Goal: Transaction & Acquisition: Purchase product/service

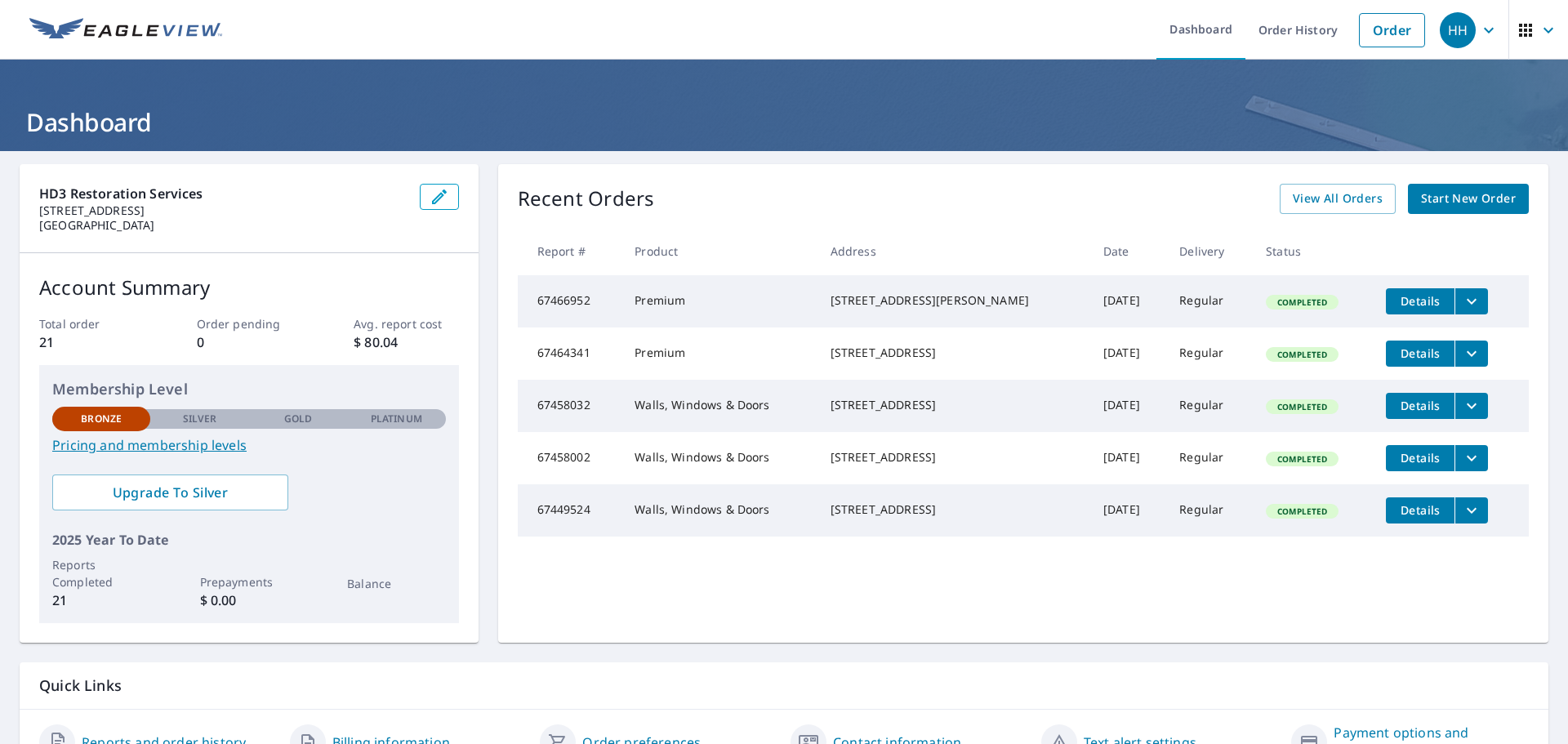
click at [1470, 198] on span "Start New Order" at bounding box center [1468, 198] width 95 height 20
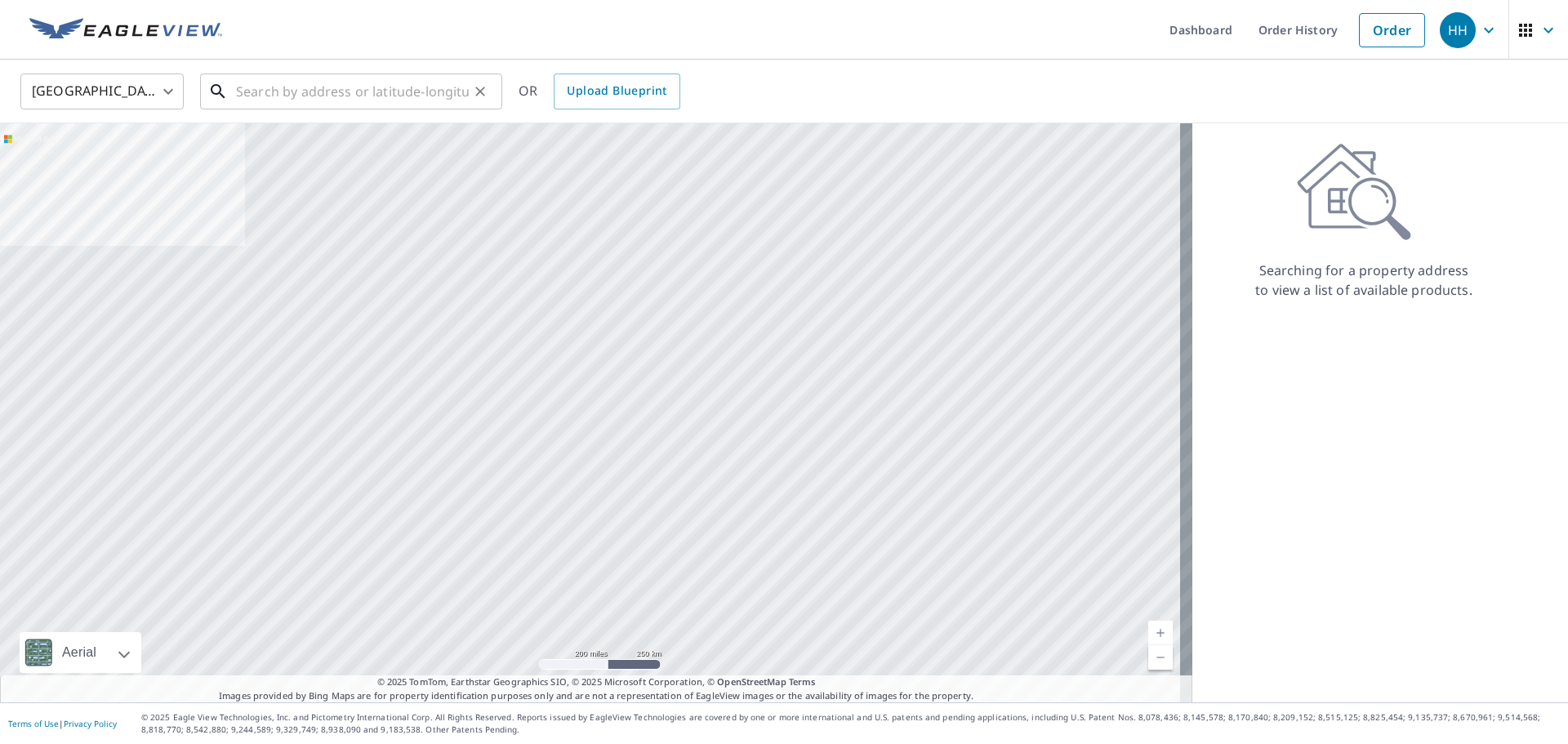
click at [302, 104] on input "text" at bounding box center [352, 92] width 233 height 46
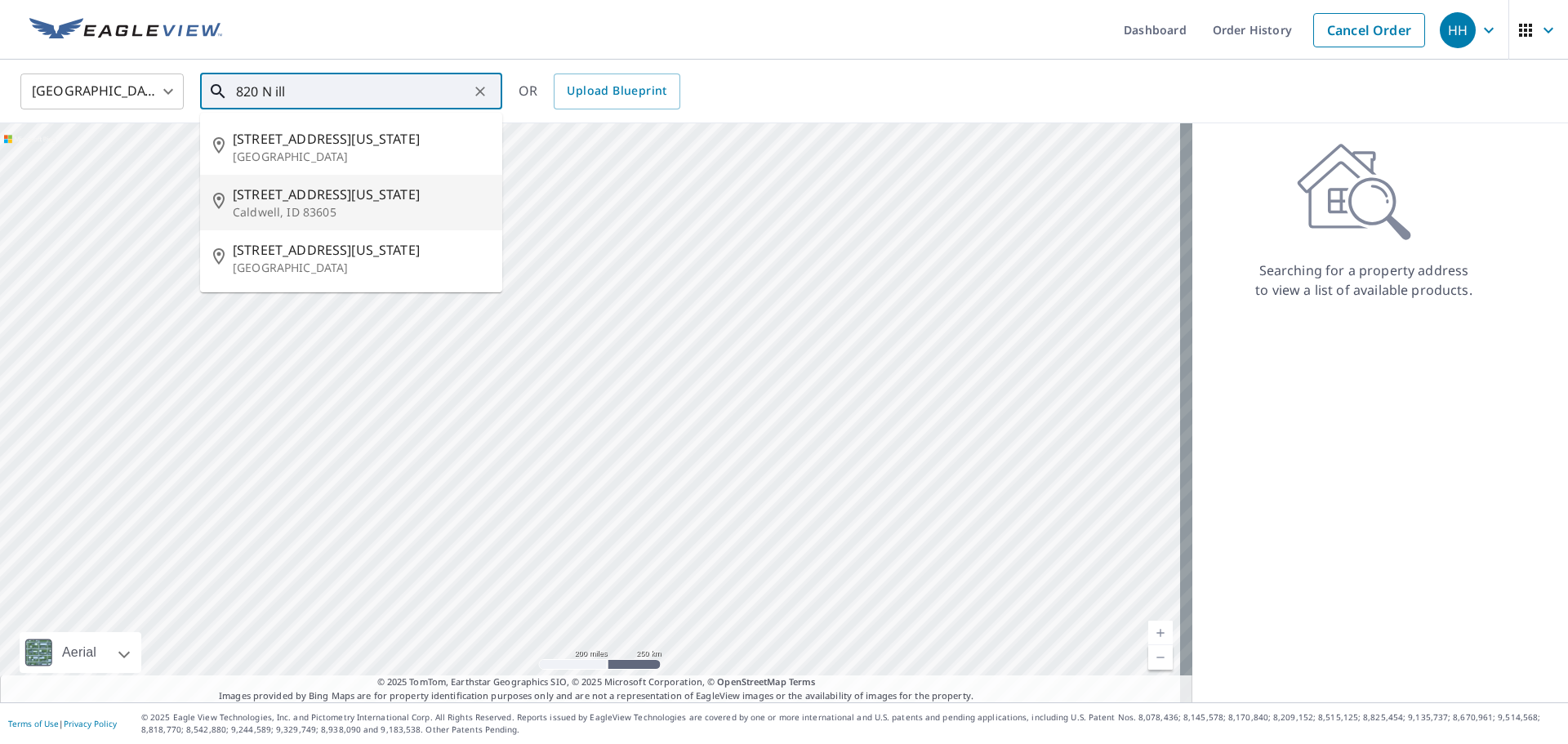
click at [317, 180] on li "[STREET_ADDRESS][US_STATE]" at bounding box center [351, 203] width 302 height 56
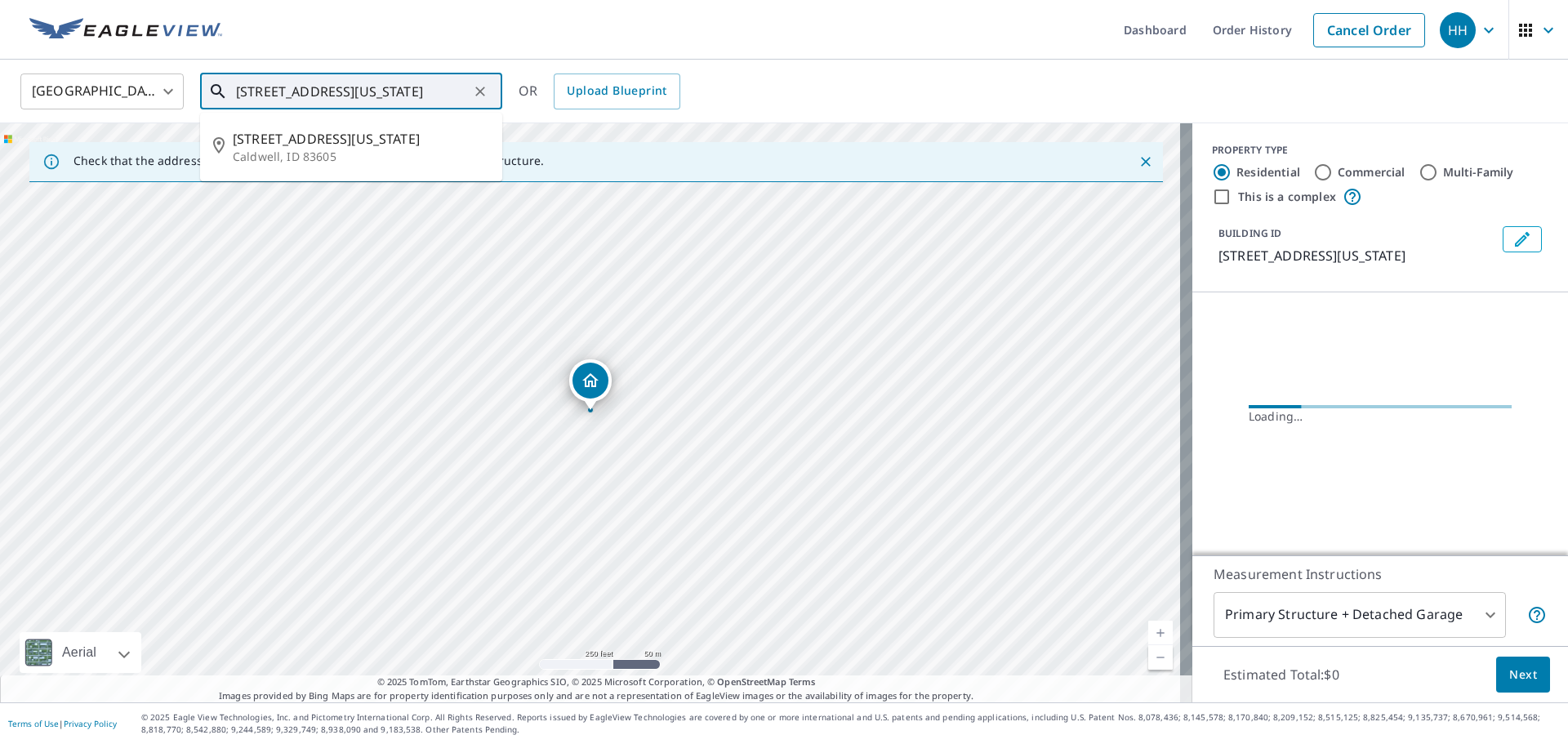
click at [393, 91] on input "[STREET_ADDRESS][US_STATE]" at bounding box center [352, 92] width 233 height 46
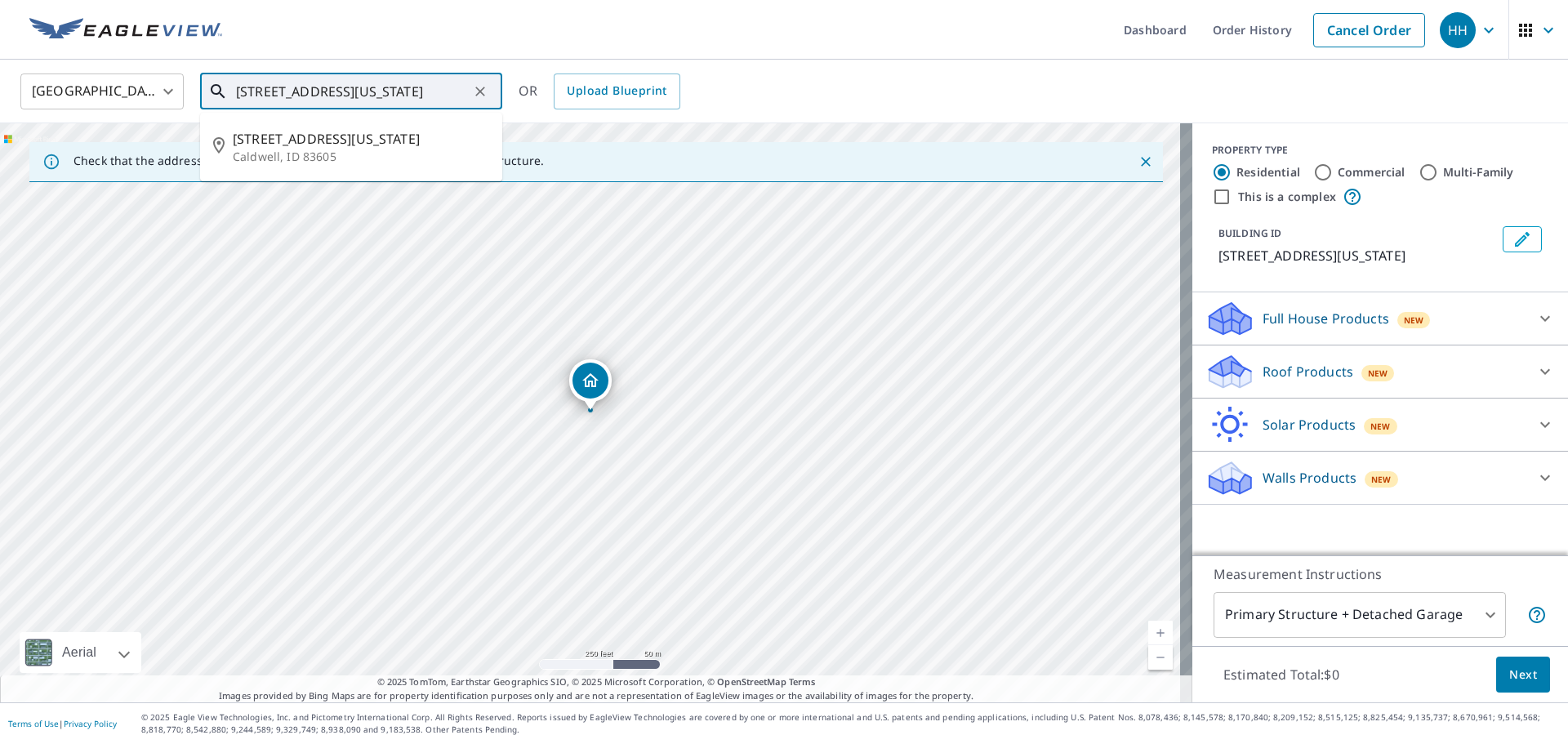
drag, startPoint x: 467, startPoint y: 93, endPoint x: 348, endPoint y: 101, distance: 119.3
click at [348, 101] on input "[STREET_ADDRESS][US_STATE]" at bounding box center [352, 92] width 233 height 46
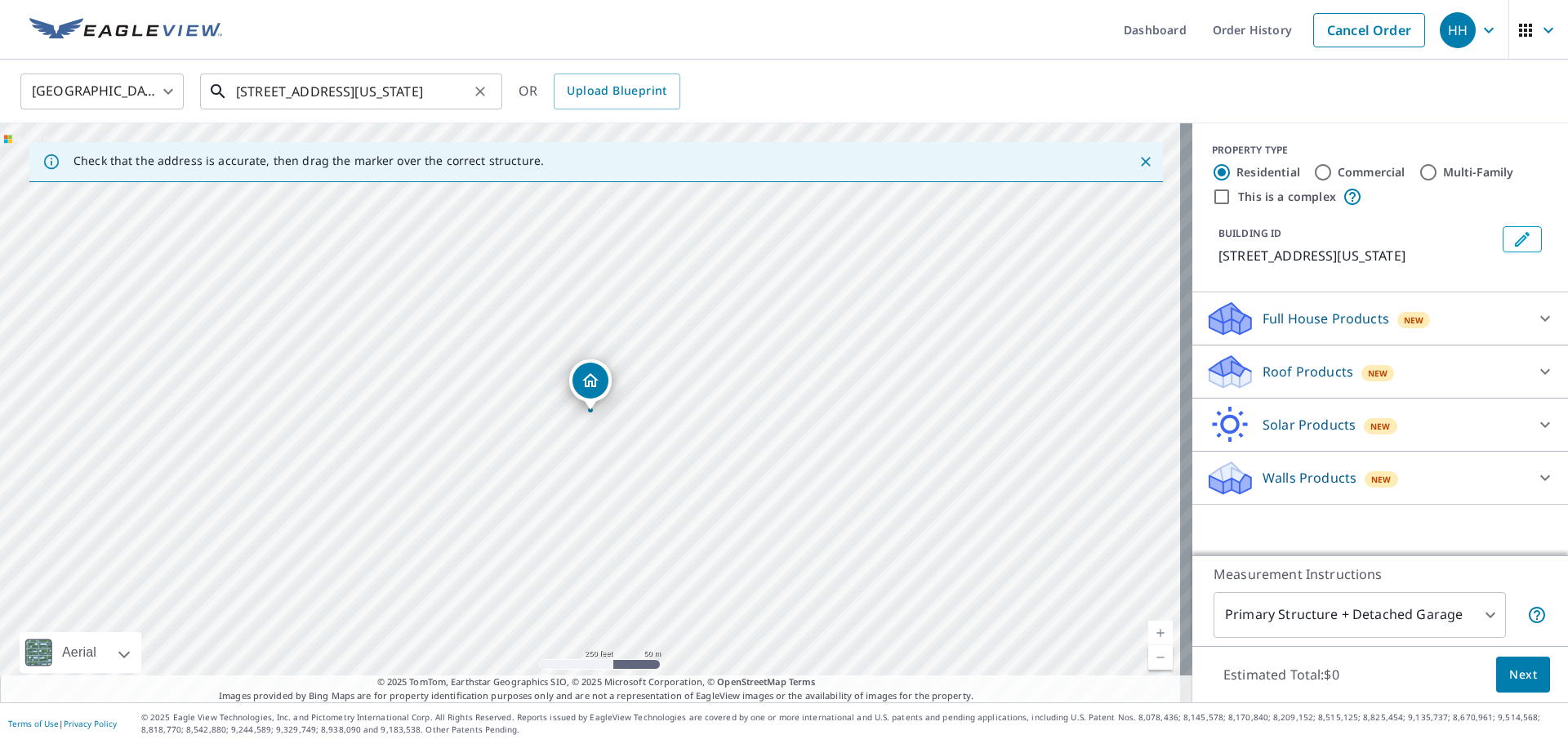
click at [402, 87] on input "[STREET_ADDRESS][US_STATE]" at bounding box center [352, 92] width 233 height 46
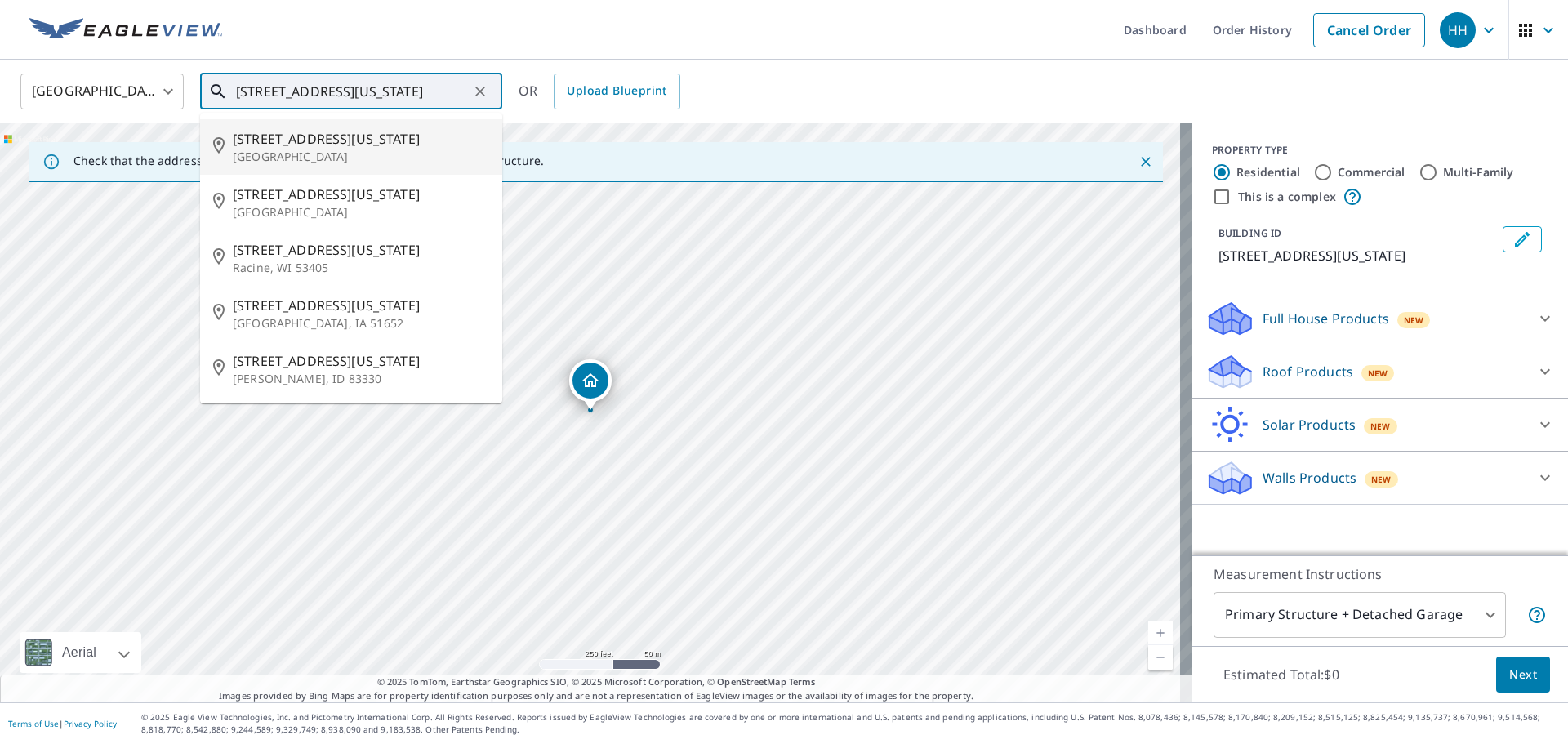
click at [328, 152] on p "[GEOGRAPHIC_DATA]" at bounding box center [361, 157] width 256 height 16
type input "[STREET_ADDRESS][US_STATE]"
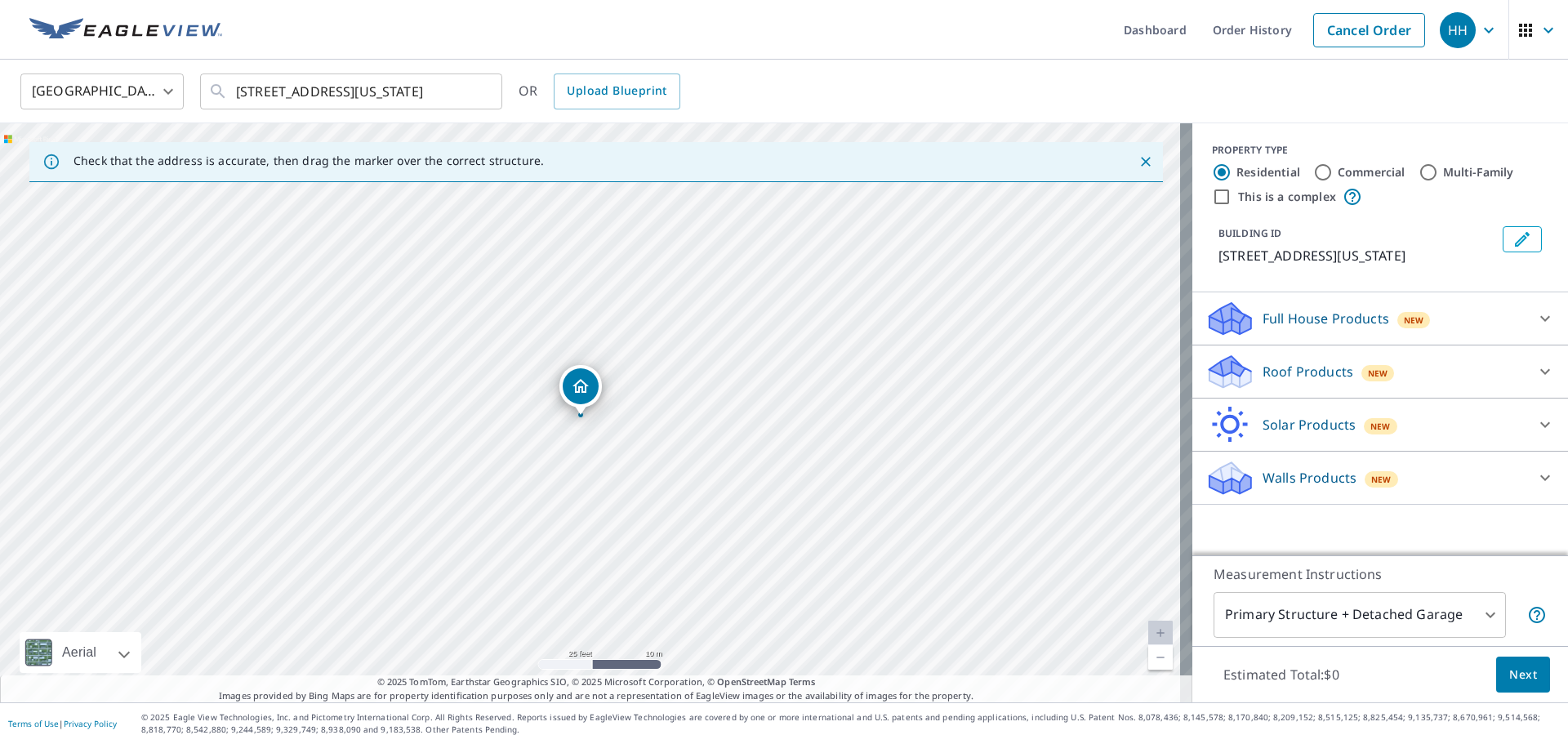
click at [1333, 476] on p "Walls Products" at bounding box center [1310, 478] width 94 height 19
click at [1293, 336] on div "Full House Products New" at bounding box center [1365, 318] width 320 height 38
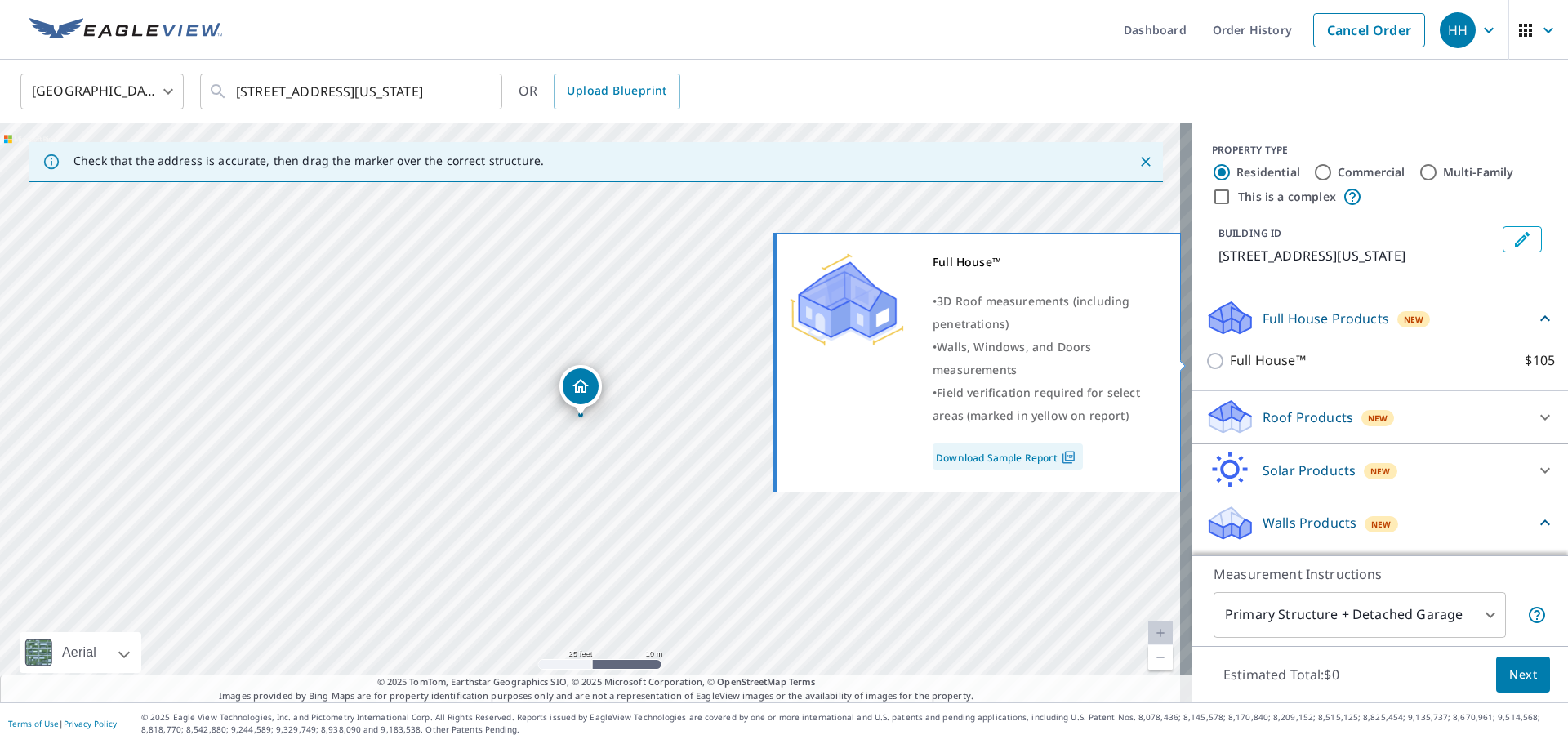
click at [1205, 359] on input "Full House™ $105" at bounding box center [1218, 361] width 25 height 19
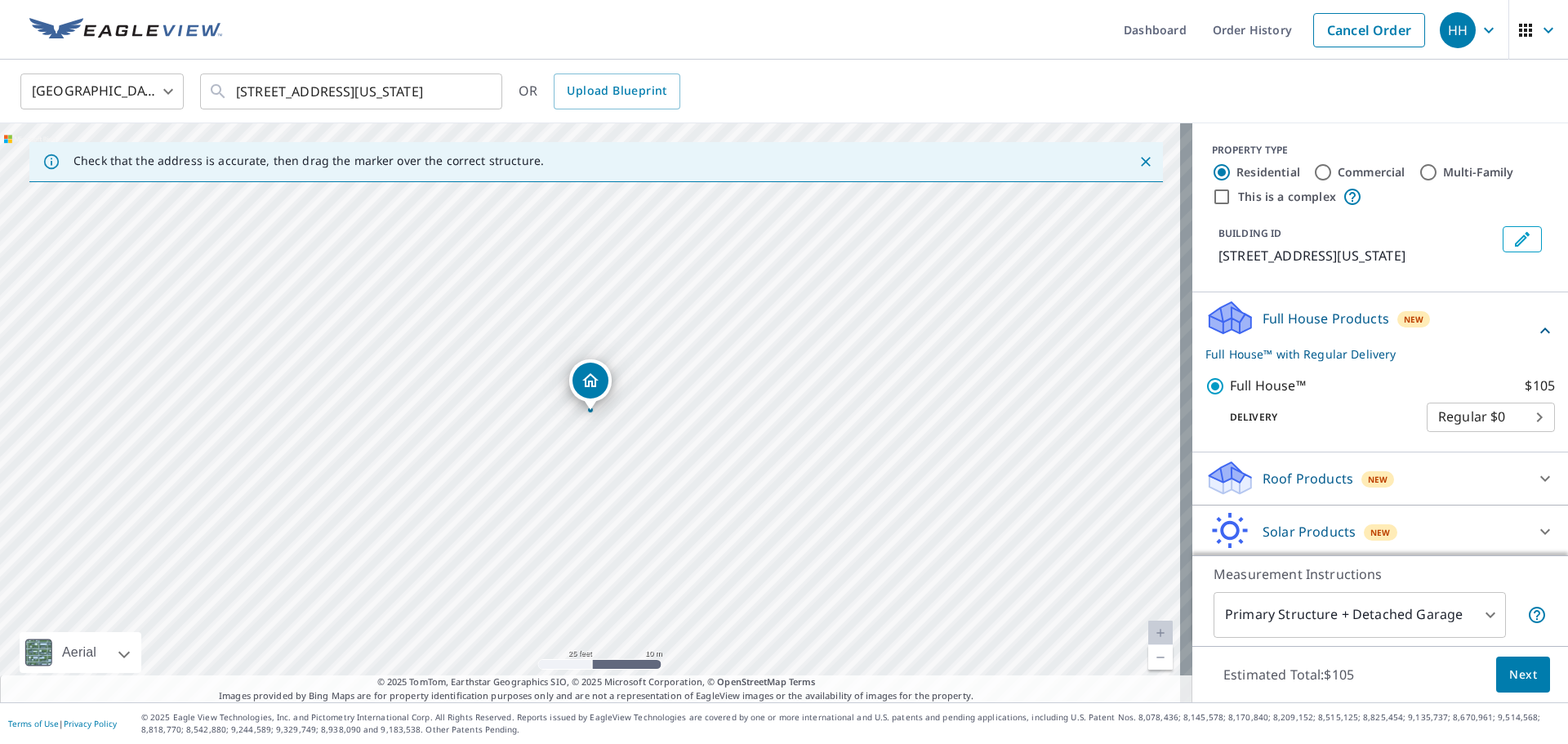
click at [1476, 419] on body "HH HH Dashboard Order History Cancel Order HH [GEOGRAPHIC_DATA] [GEOGRAPHIC_DAT…" at bounding box center [784, 372] width 1568 height 744
click at [1355, 396] on div at bounding box center [784, 372] width 1568 height 744
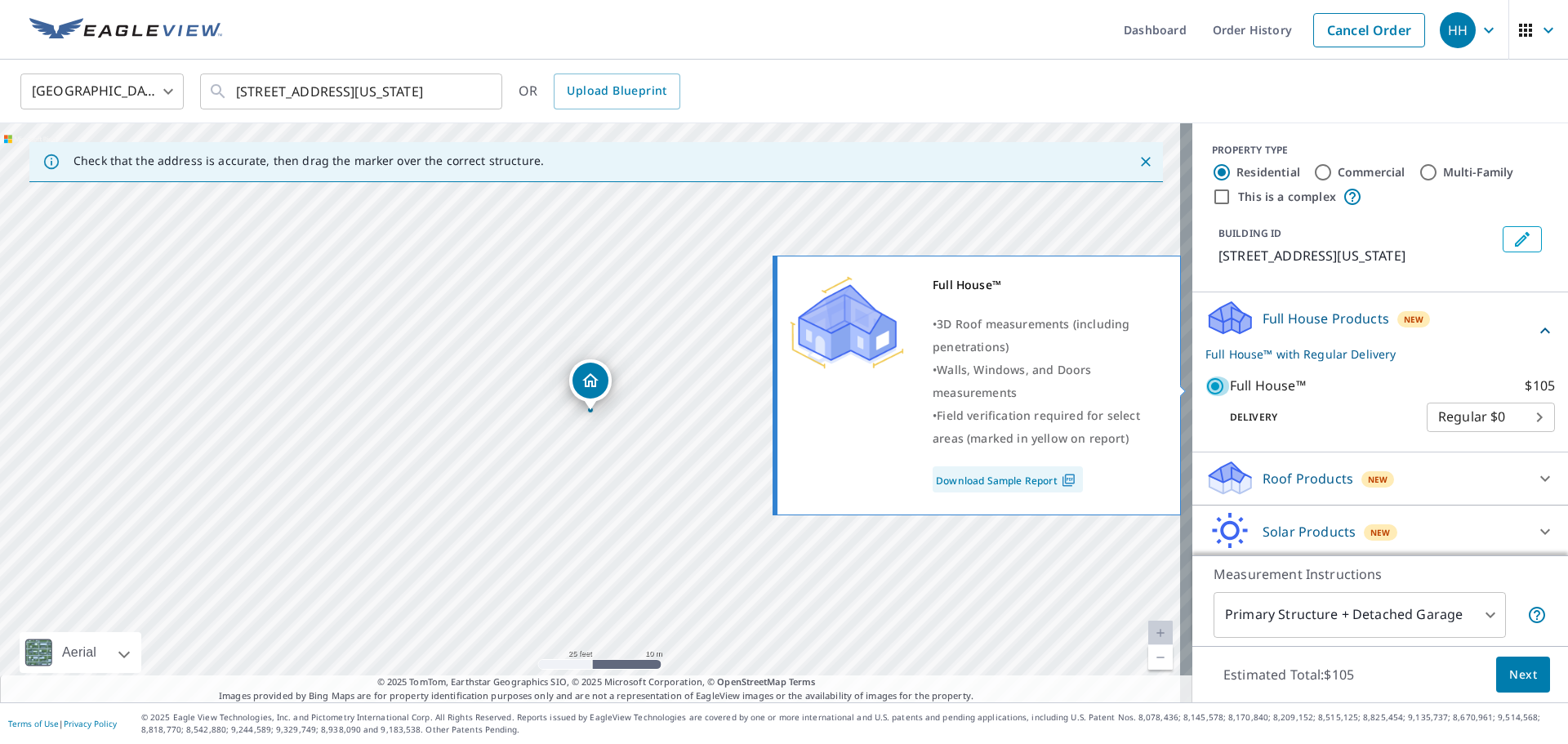
drag, startPoint x: 1210, startPoint y: 380, endPoint x: 1200, endPoint y: 391, distance: 14.9
click at [1209, 380] on input "Full House™ $105" at bounding box center [1218, 387] width 25 height 19
checkbox input "false"
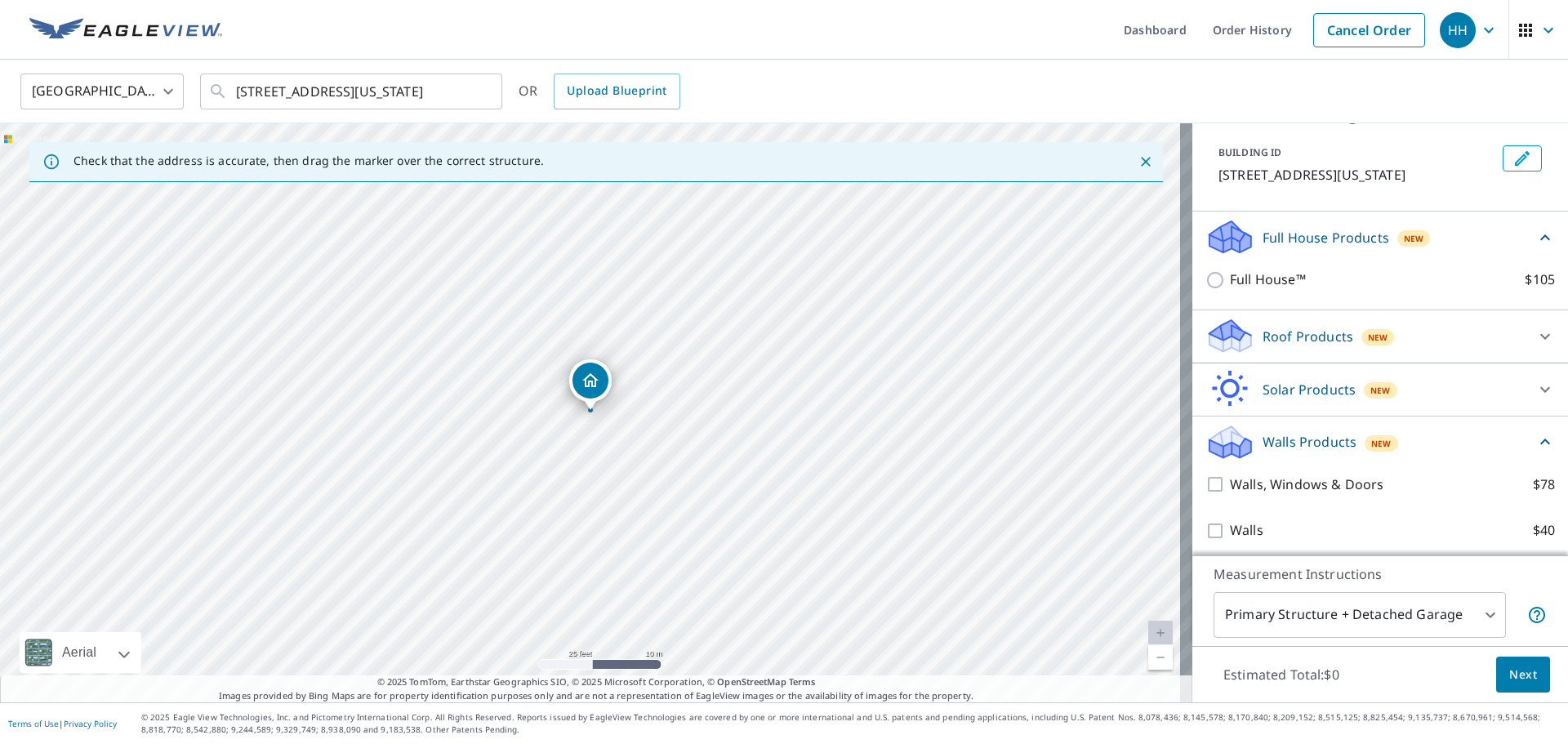
scroll to position [87, 0]
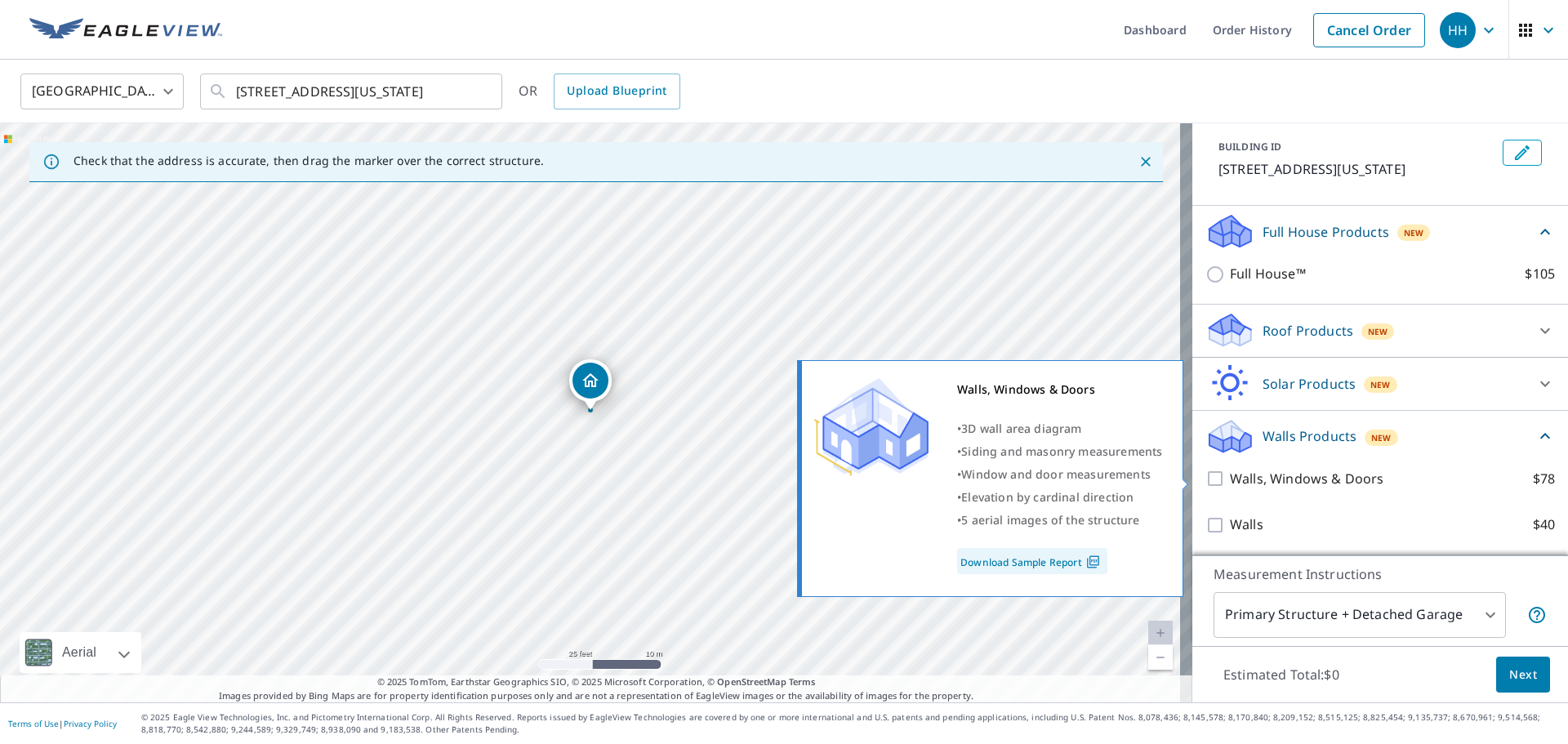
click at [1206, 476] on input "Walls, Windows & Doors $78" at bounding box center [1218, 479] width 25 height 19
checkbox input "true"
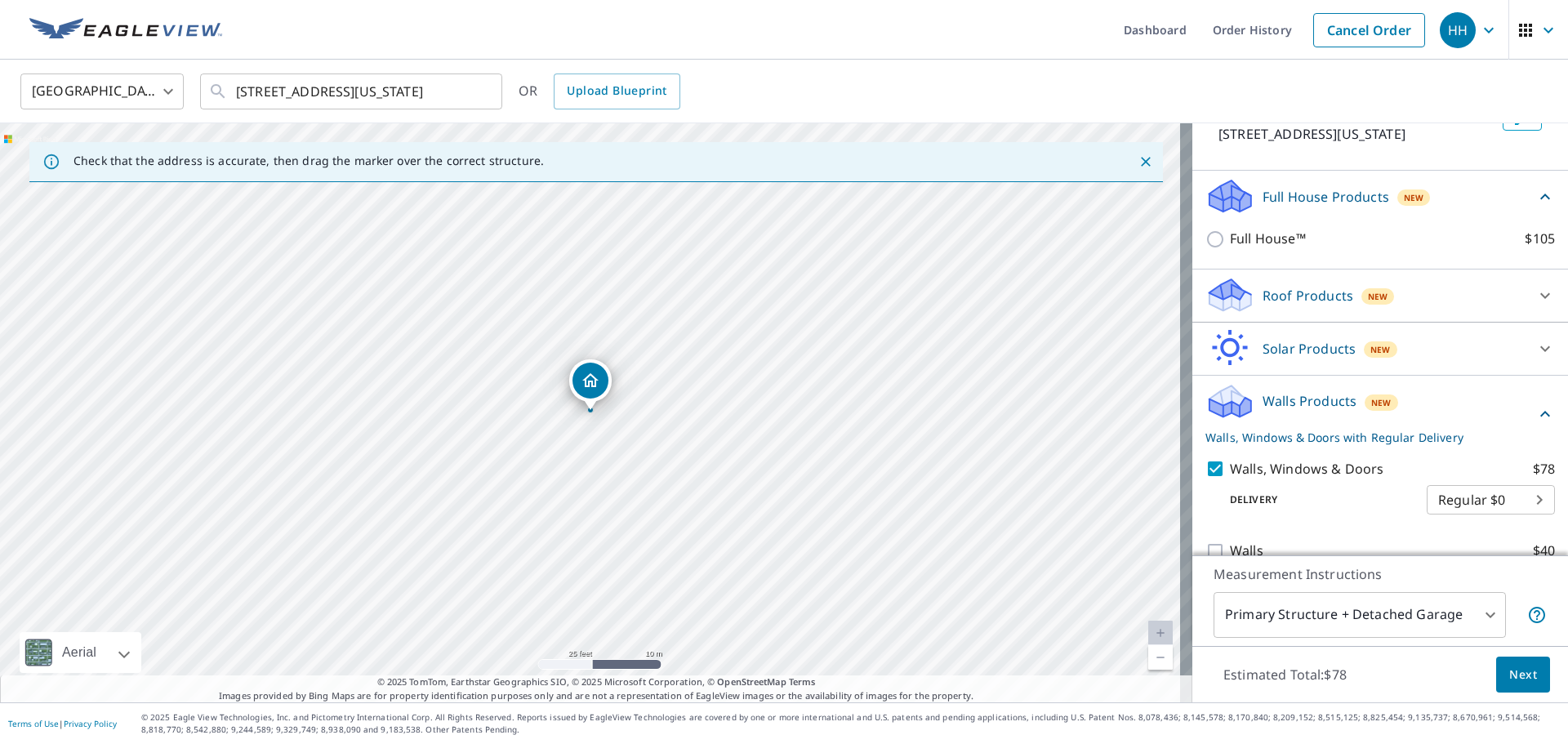
scroll to position [148, 0]
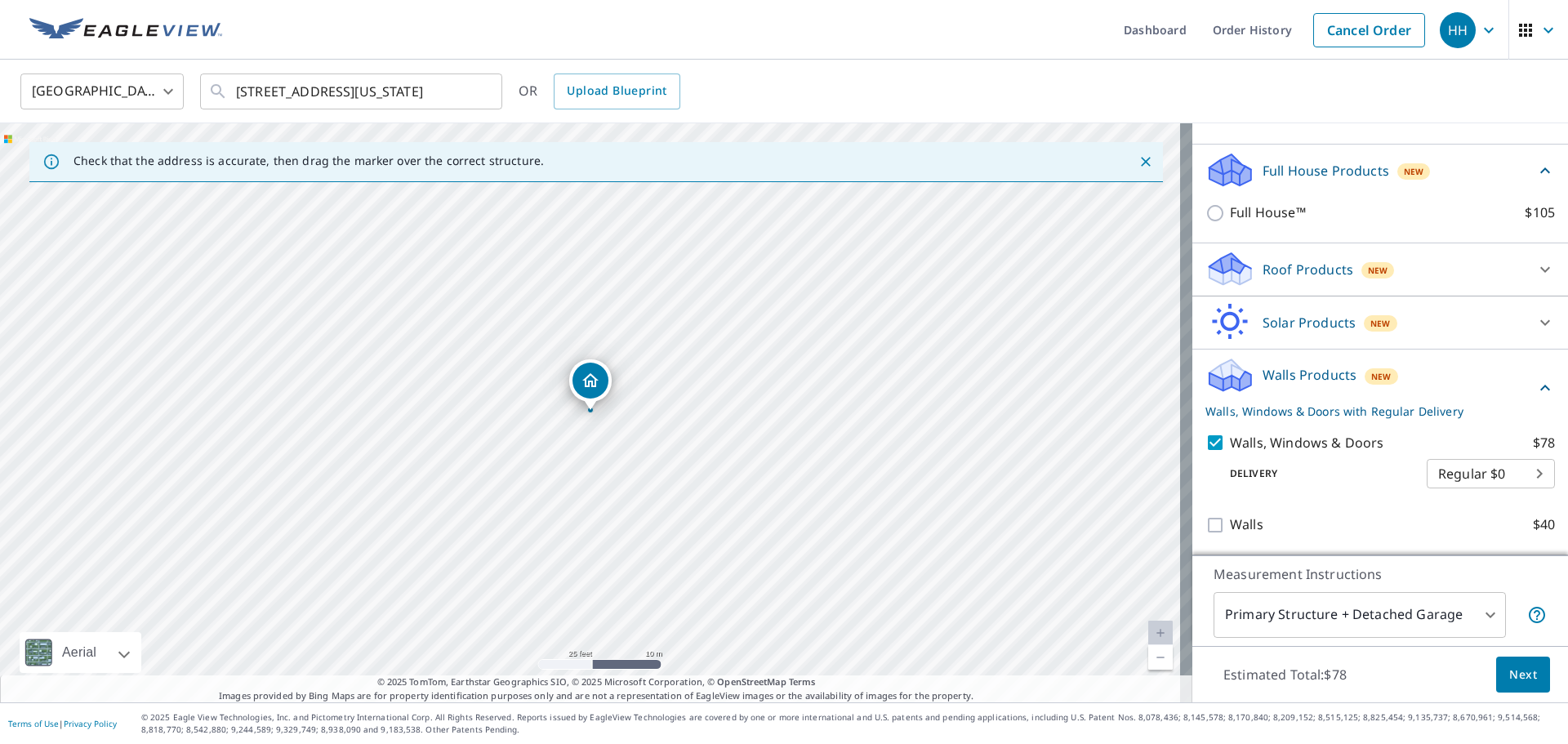
click at [1467, 614] on body "HH HH Dashboard Order History Cancel Order HH [GEOGRAPHIC_DATA] [GEOGRAPHIC_DAT…" at bounding box center [784, 372] width 1568 height 744
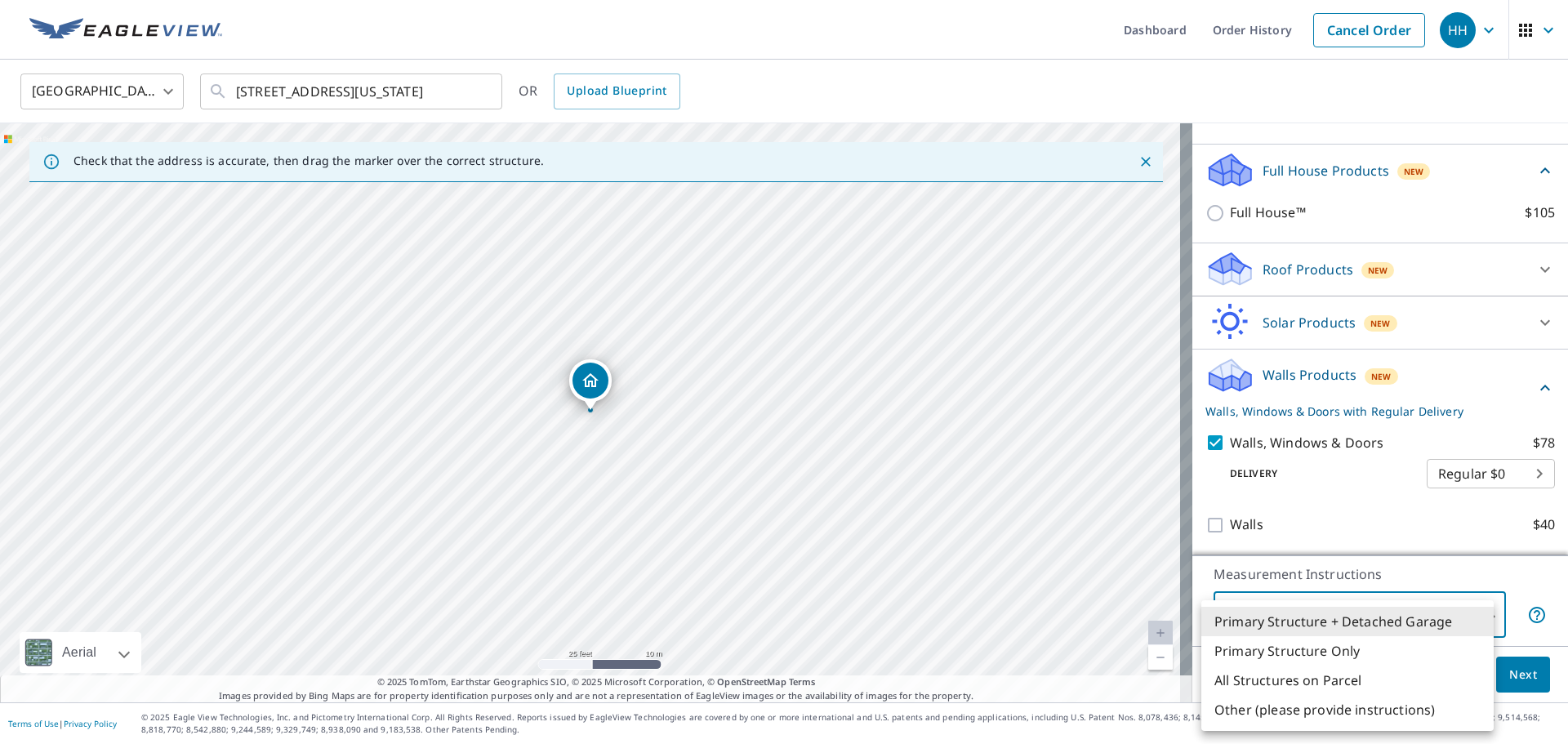
click at [1348, 641] on li "Primary Structure Only" at bounding box center [1348, 651] width 293 height 29
type input "2"
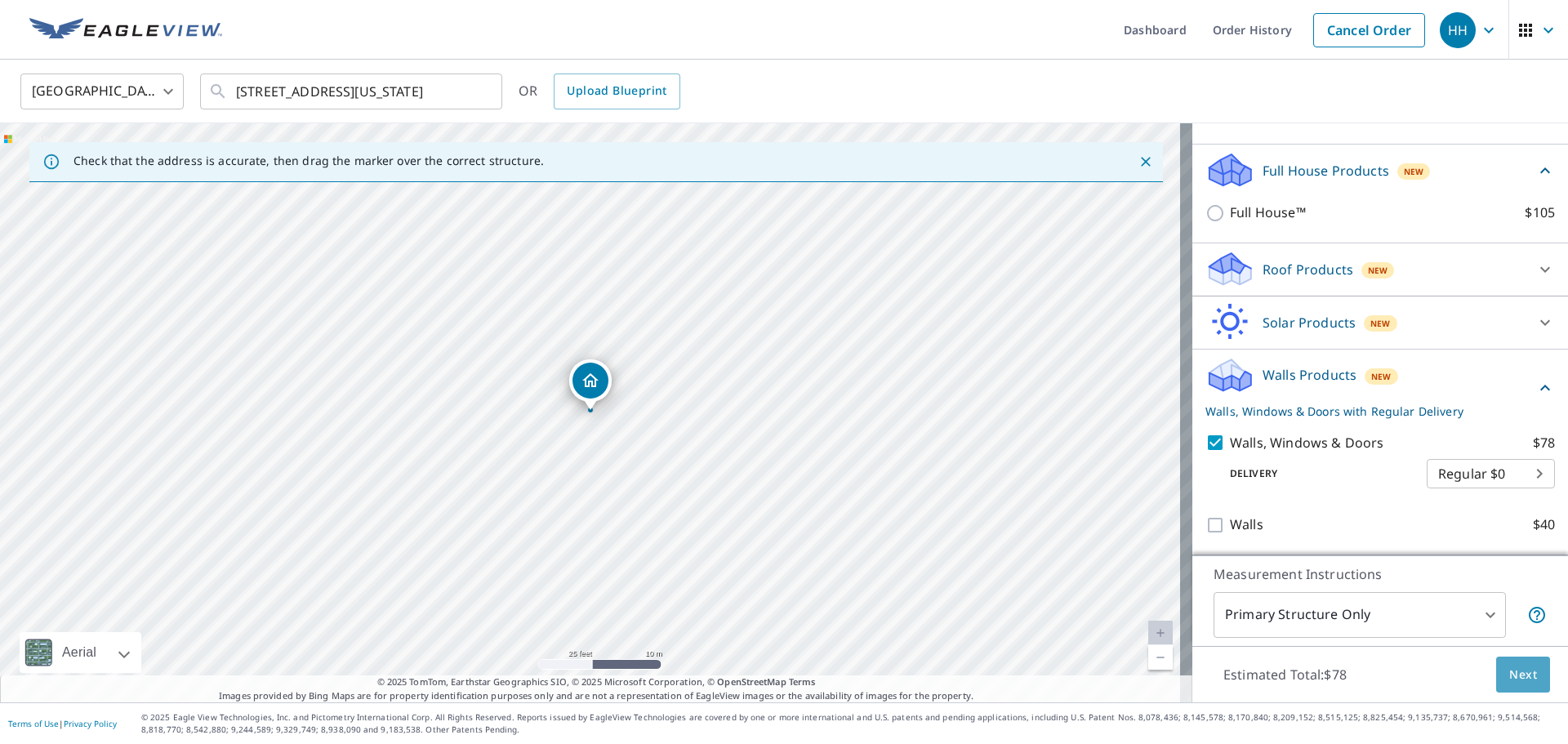
click at [1515, 673] on span "Next" at bounding box center [1523, 675] width 27 height 20
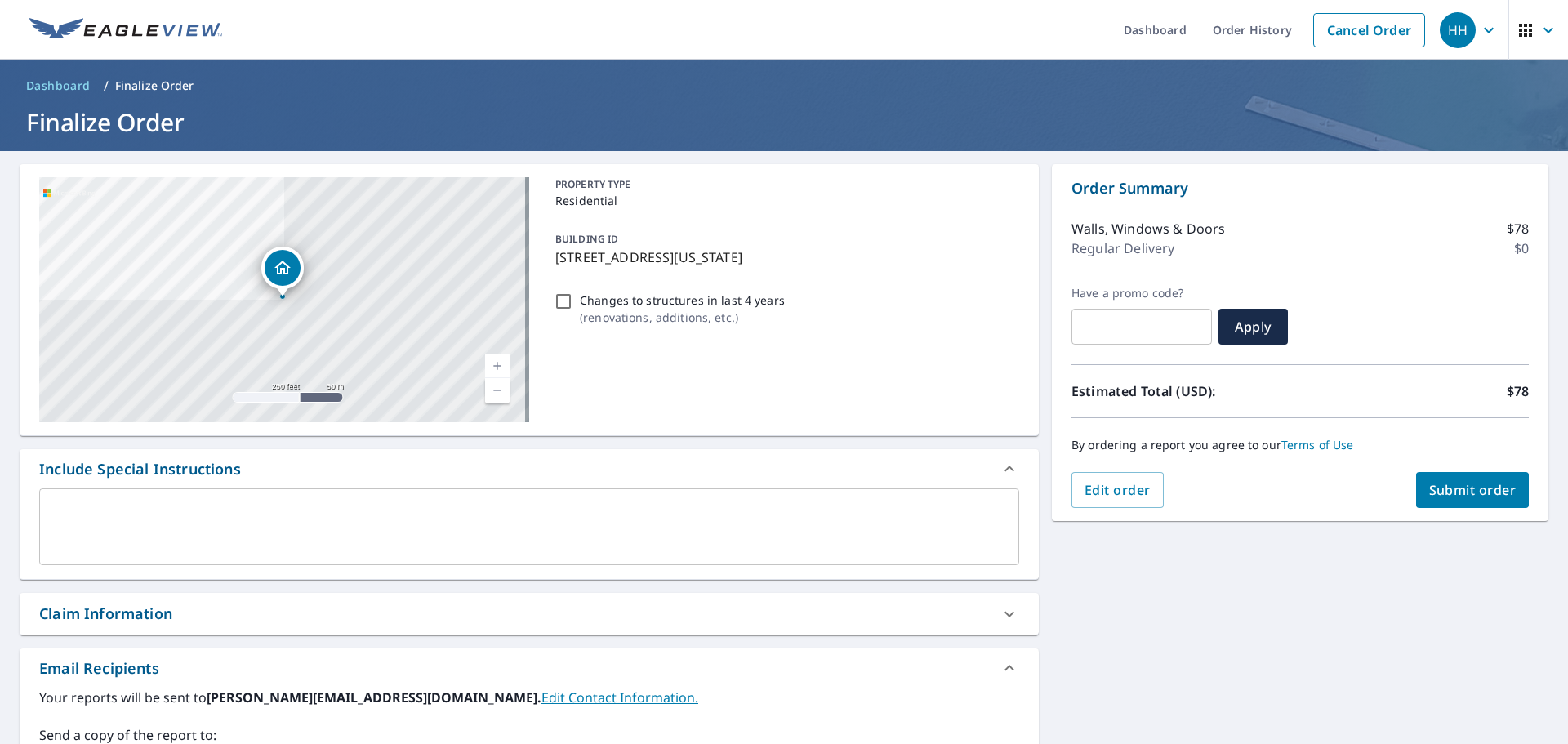
click at [1449, 495] on span "Submit order" at bounding box center [1472, 490] width 88 height 18
